Goal: Navigation & Orientation: Understand site structure

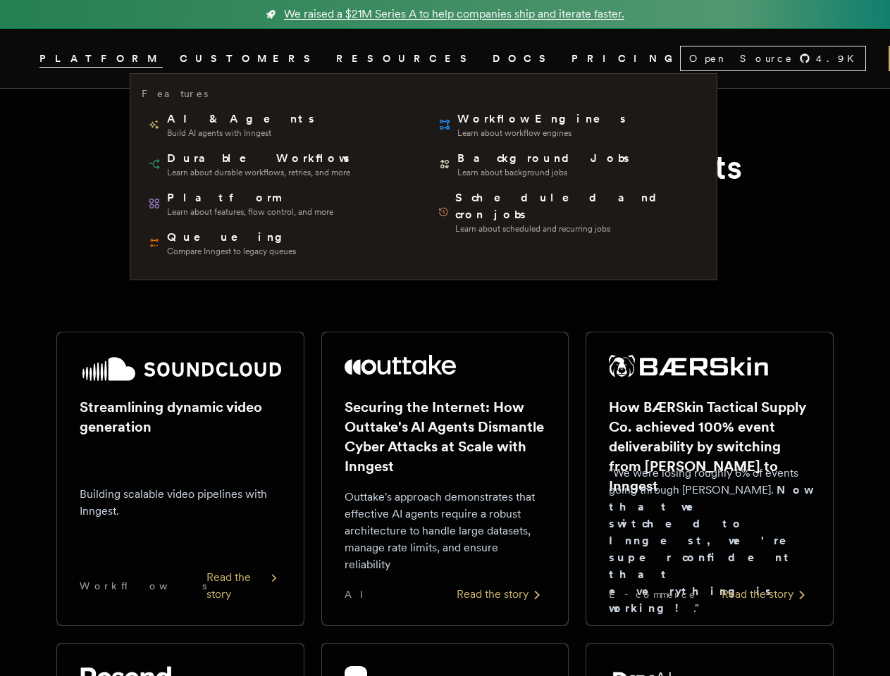
click at [161, 58] on span "PLATFORM" at bounding box center [100, 59] width 123 height 18
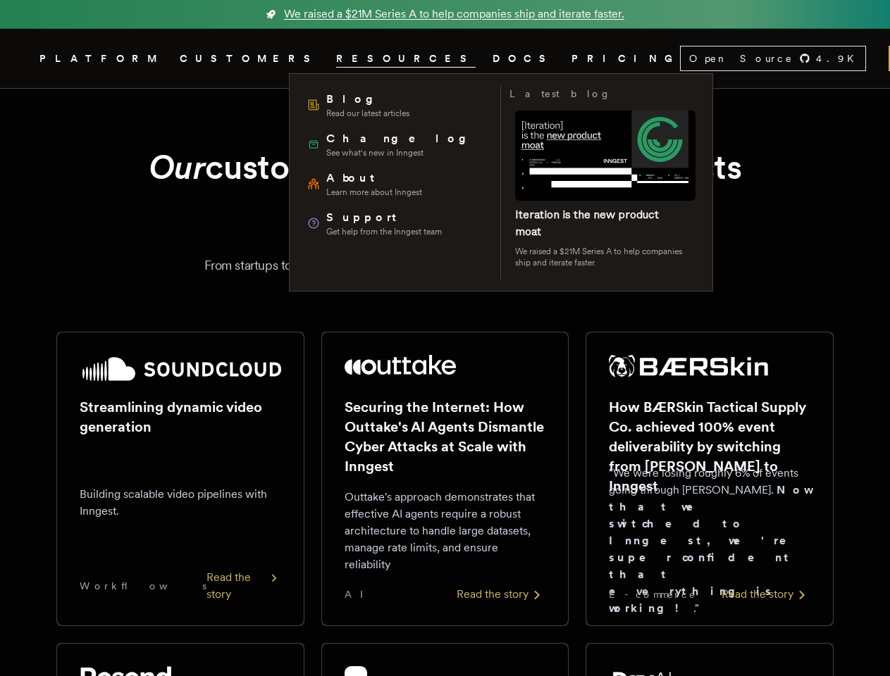
click at [336, 58] on span "RESOURCES" at bounding box center [405, 59] width 139 height 18
click at [681, 58] on div "Open Source 4.9 K" at bounding box center [773, 58] width 185 height 24
